Goal: Task Accomplishment & Management: Manage account settings

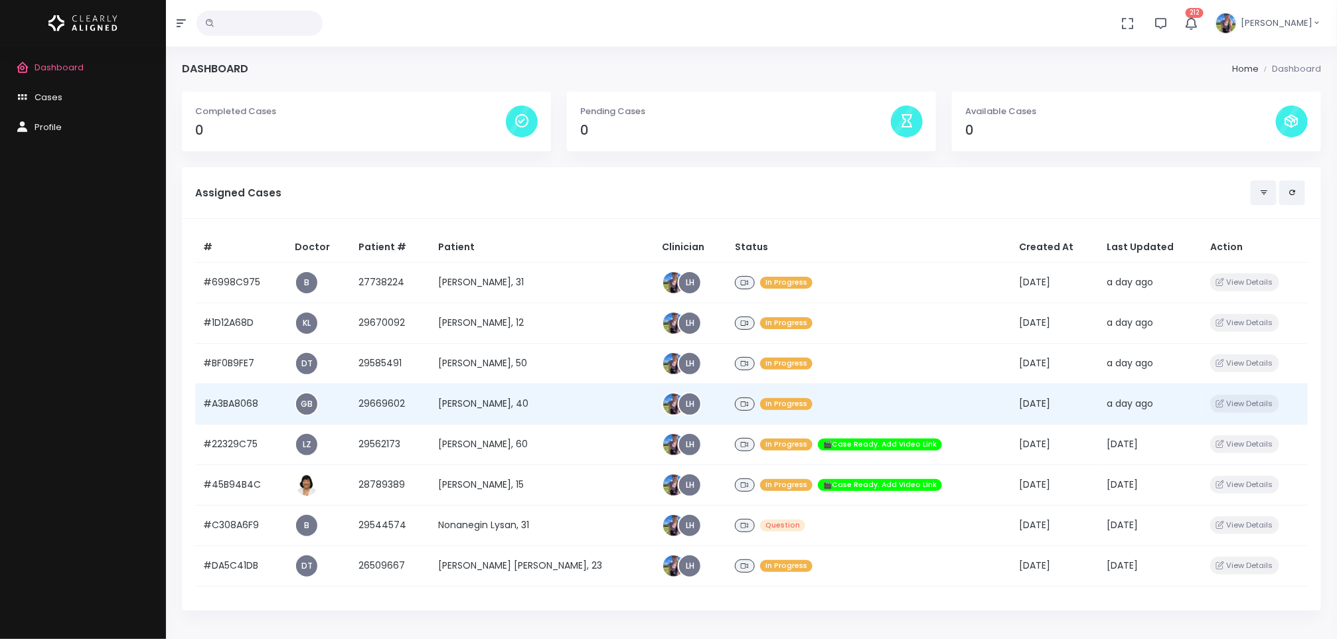
click at [516, 410] on td "[PERSON_NAME], 40" at bounding box center [542, 404] width 224 height 40
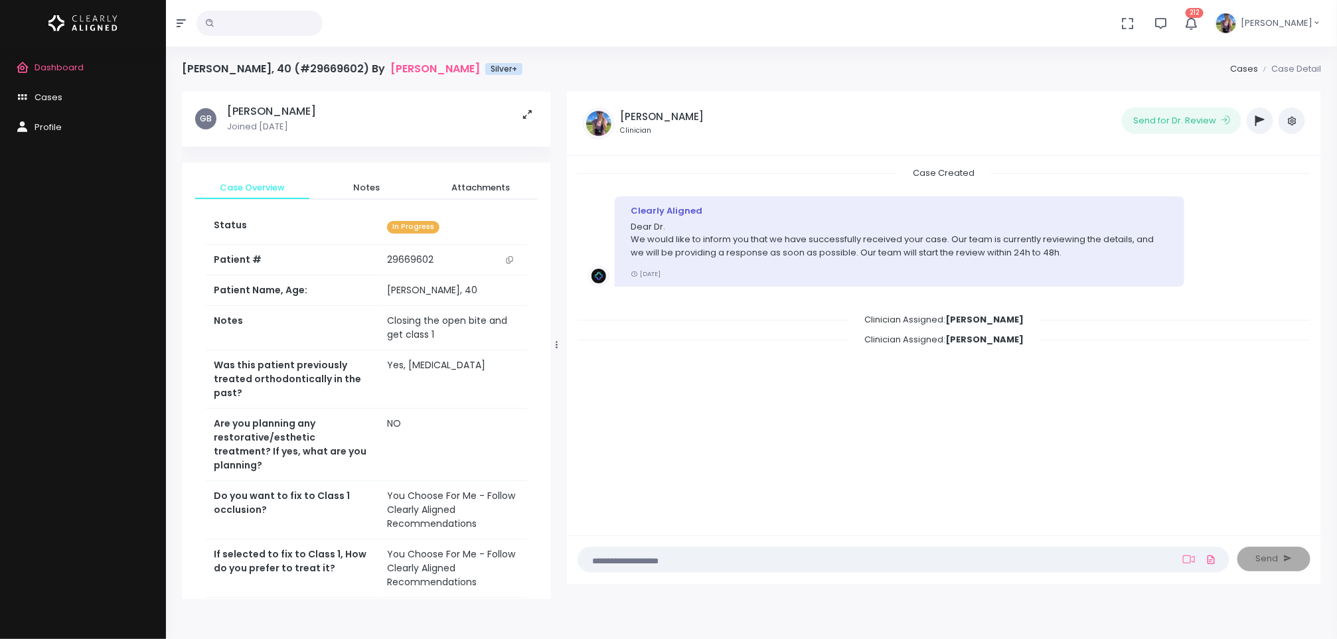
click at [508, 260] on icon "scrollable content" at bounding box center [510, 259] width 7 height 7
click at [164, 277] on div "Dashboard Cases Profile" at bounding box center [83, 342] width 166 height 593
click at [52, 61] on span "Dashboard" at bounding box center [59, 67] width 49 height 13
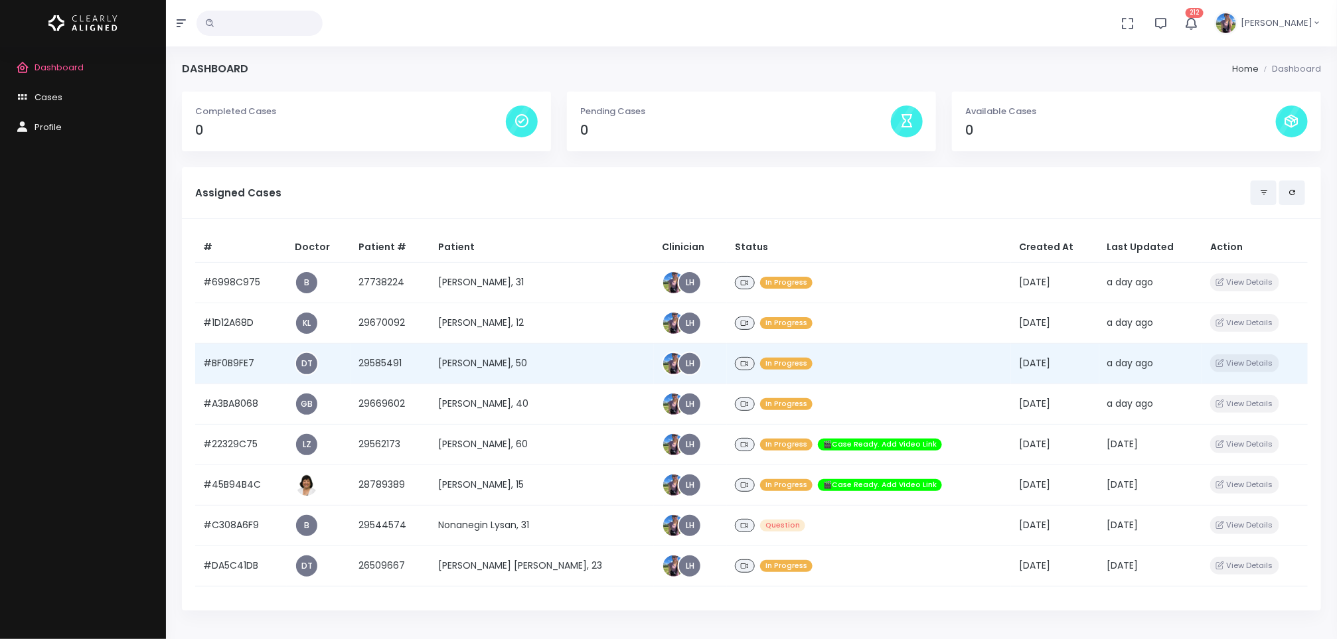
click at [489, 370] on td "[PERSON_NAME], 50" at bounding box center [542, 363] width 224 height 40
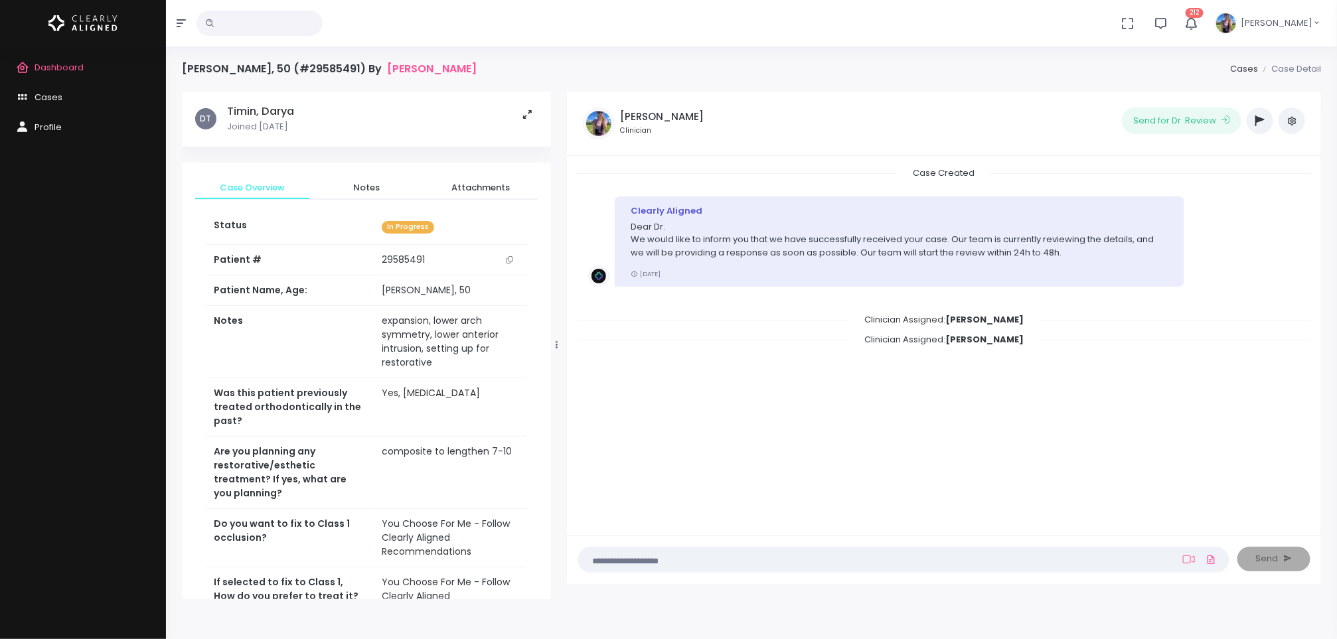
click at [508, 262] on icon "scrollable content" at bounding box center [510, 259] width 7 height 7
click at [64, 64] on span "Dashboard" at bounding box center [59, 67] width 49 height 13
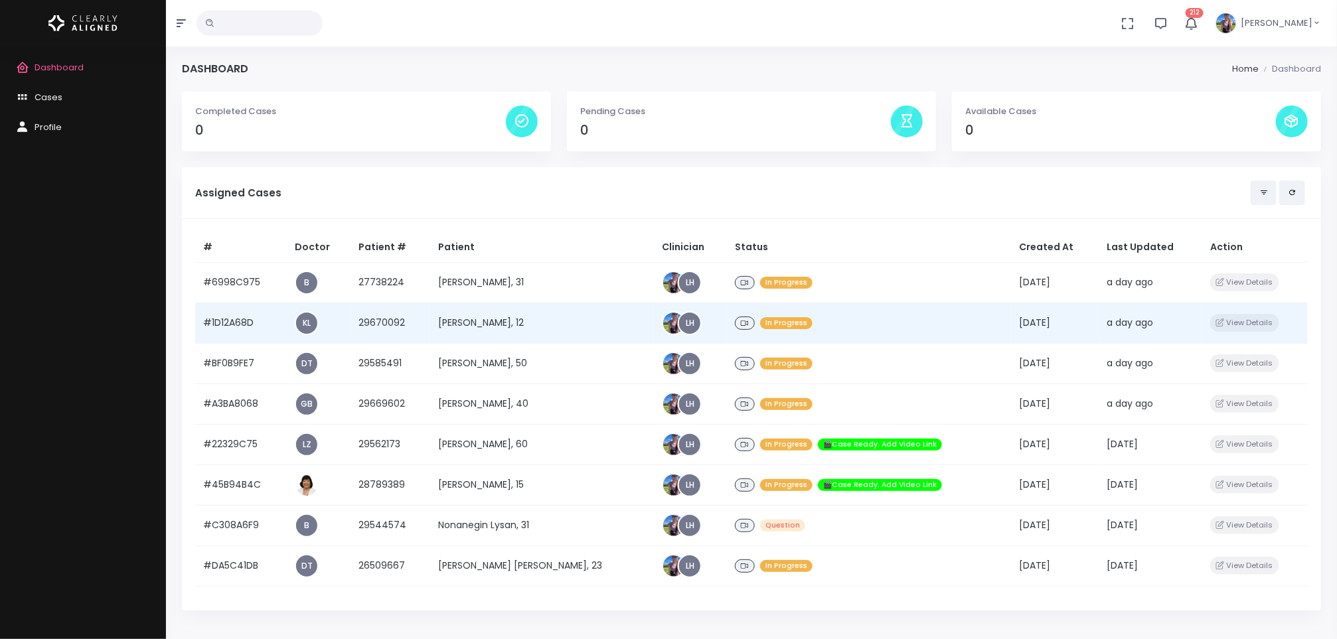
click at [476, 321] on td "[PERSON_NAME], 12" at bounding box center [542, 323] width 224 height 40
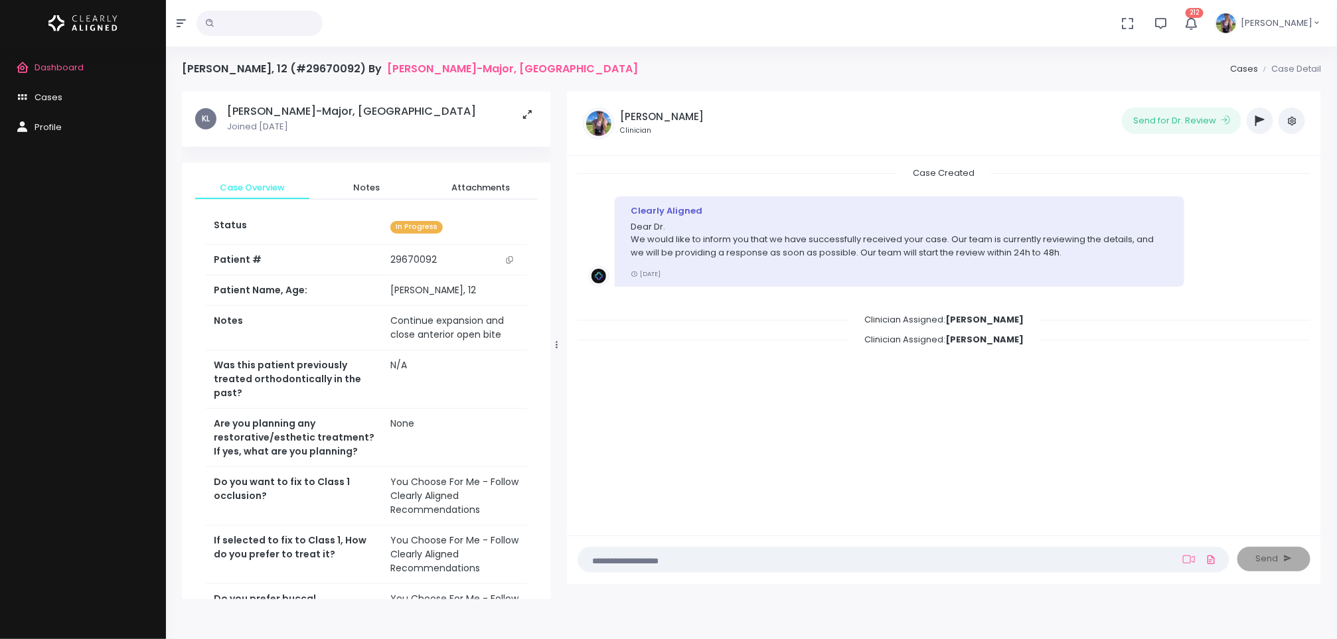
click at [507, 254] on button "scrollable content" at bounding box center [510, 260] width 19 height 14
click at [78, 68] on span "Dashboard" at bounding box center [59, 67] width 49 height 13
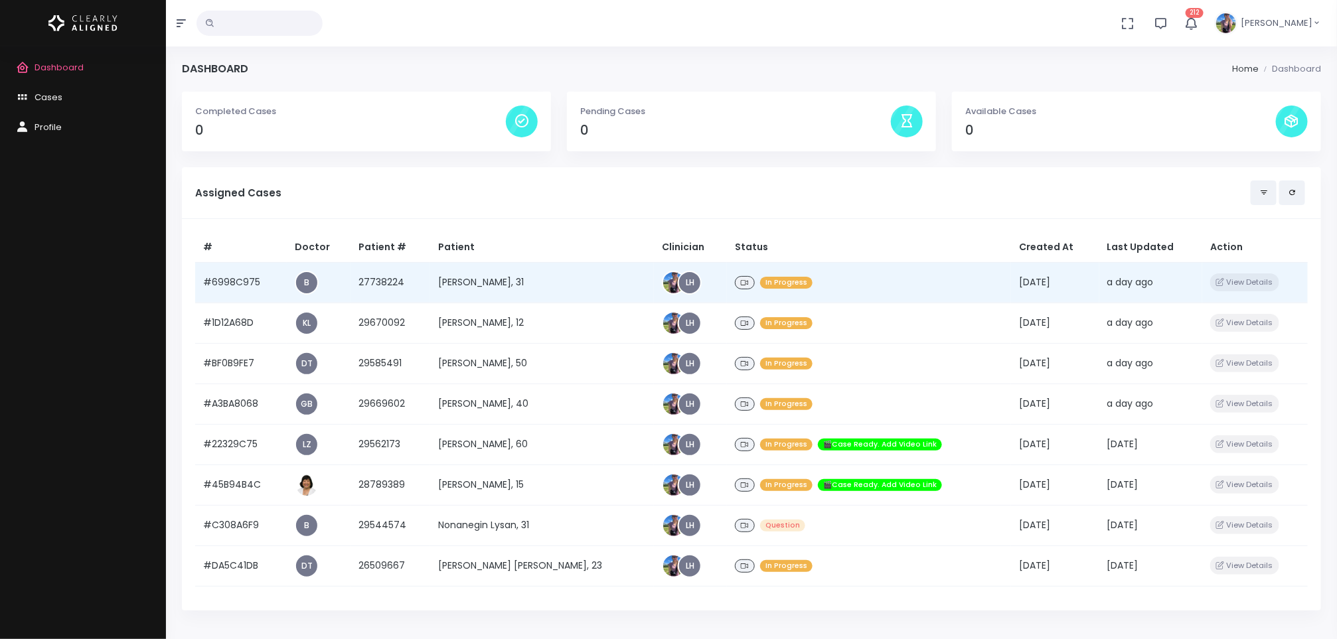
click at [482, 293] on td "[PERSON_NAME], 31" at bounding box center [542, 282] width 224 height 40
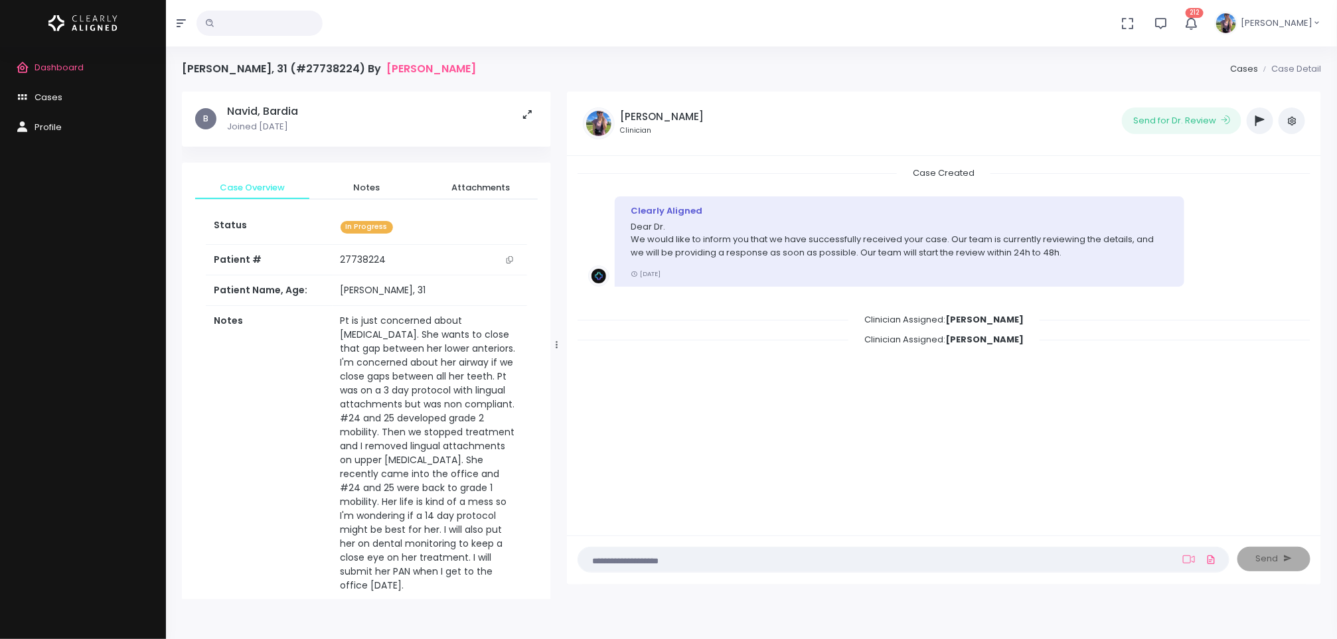
click at [513, 264] on button "scrollable content" at bounding box center [510, 260] width 19 height 14
click at [60, 74] on link "Dashboard" at bounding box center [83, 68] width 166 height 30
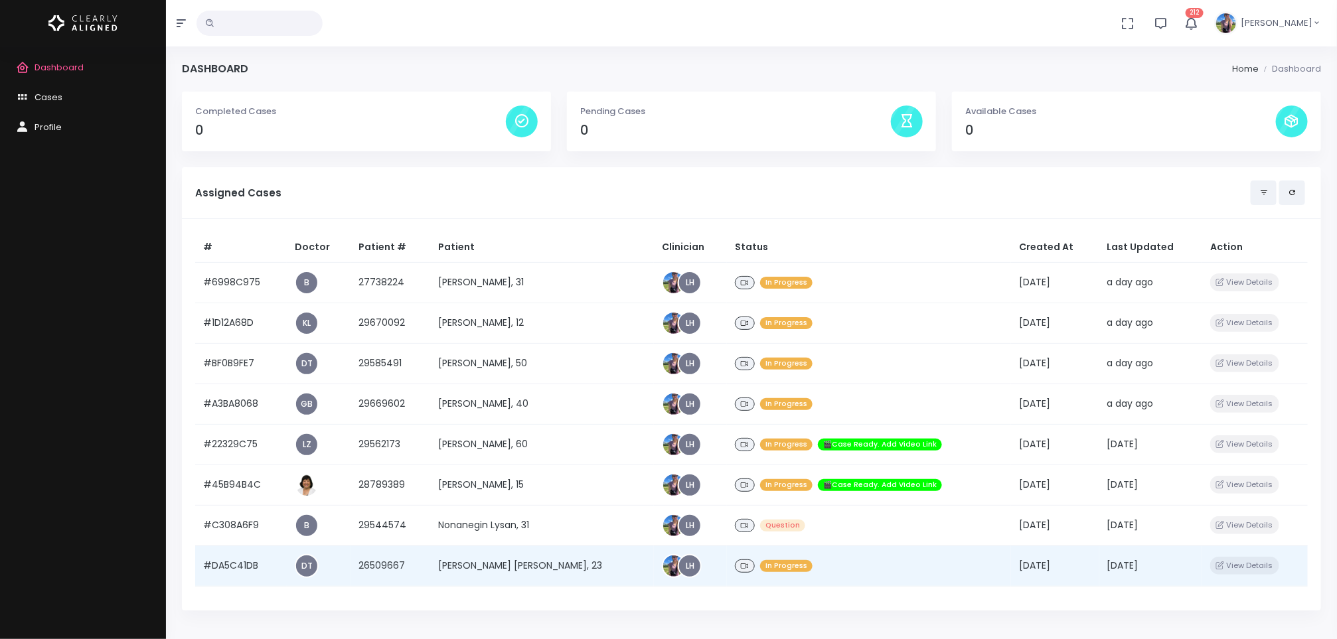
click at [498, 564] on td "[PERSON_NAME] [PERSON_NAME], 23" at bounding box center [542, 566] width 224 height 40
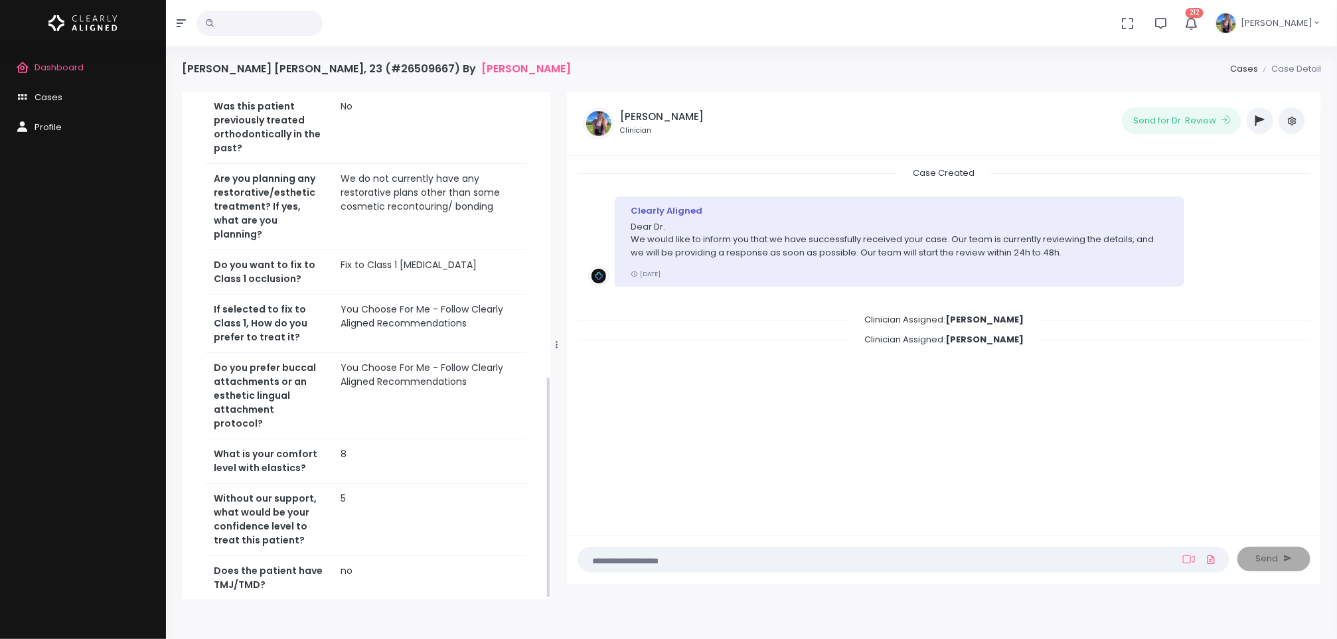
scroll to position [648, 0]
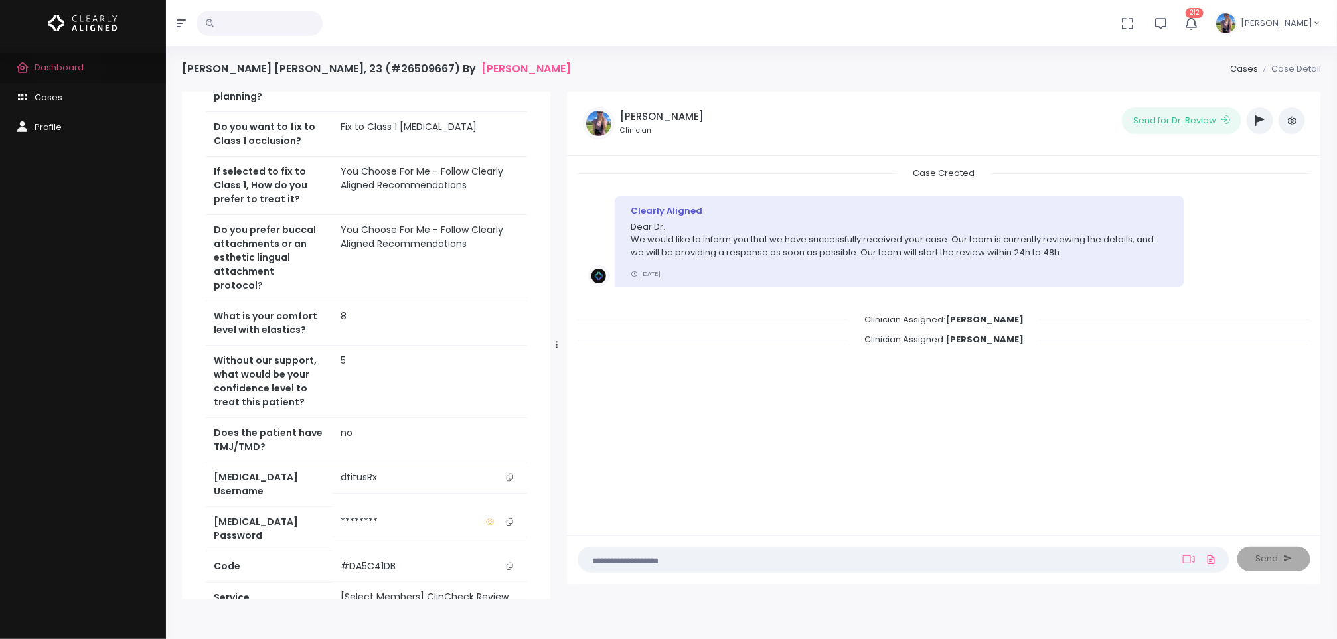
click at [68, 66] on span "Dashboard" at bounding box center [59, 67] width 49 height 13
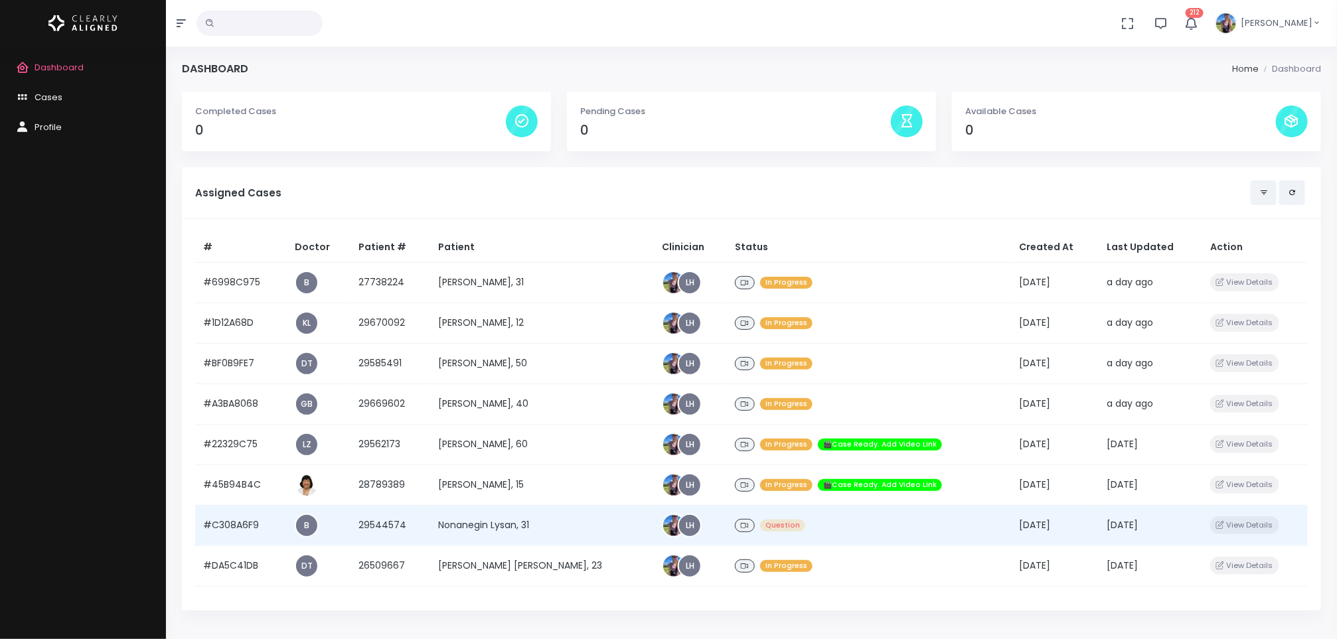
click at [497, 518] on td "Nonanegin Lysan, 31" at bounding box center [542, 525] width 224 height 40
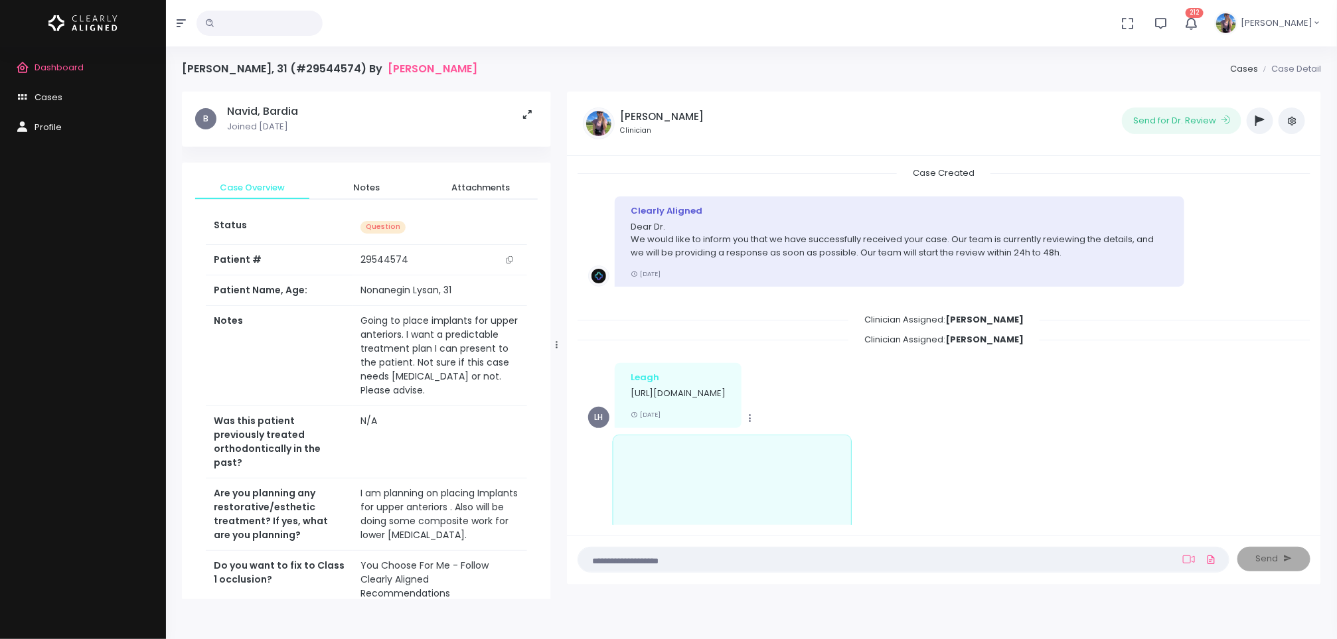
scroll to position [480, 0]
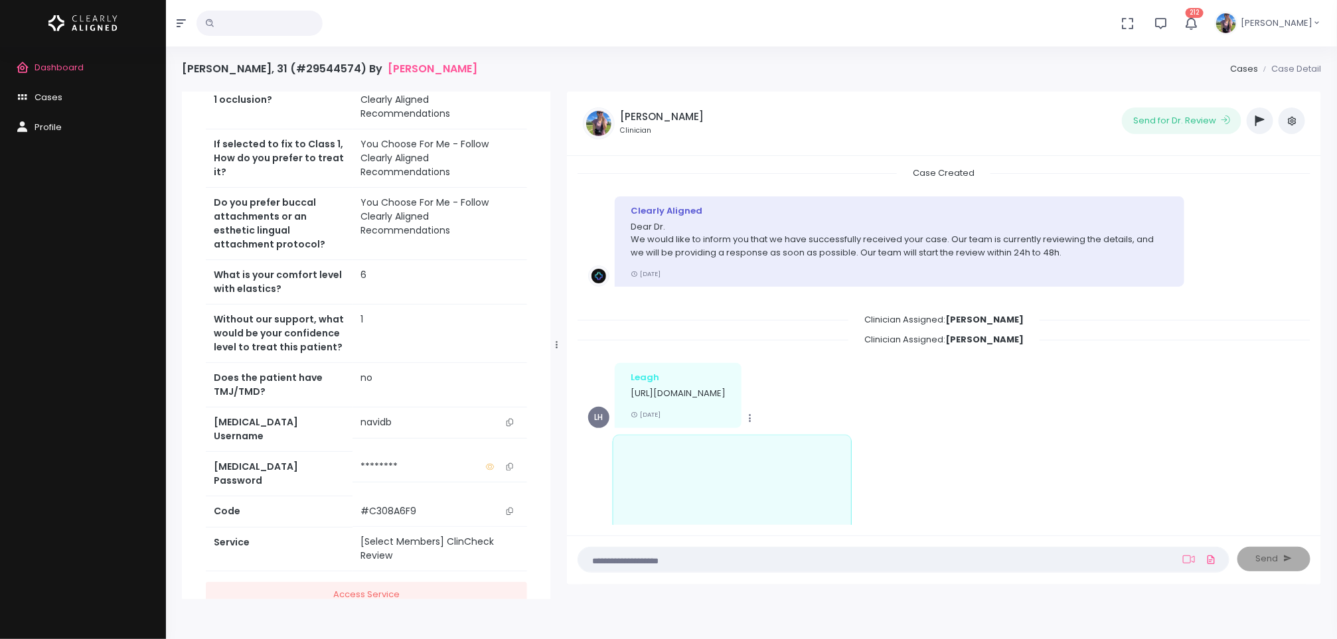
click at [510, 419] on icon "scrollable content" at bounding box center [510, 422] width 7 height 7
